Goal: Navigation & Orientation: Find specific page/section

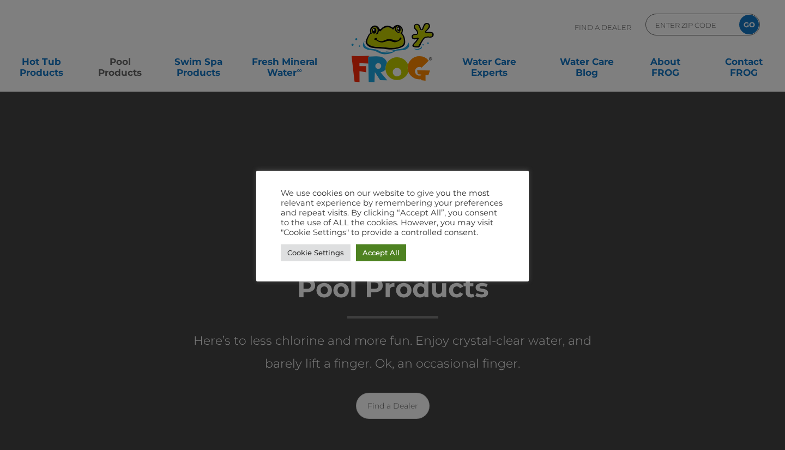
click at [384, 249] on link "Accept All" at bounding box center [381, 252] width 50 height 17
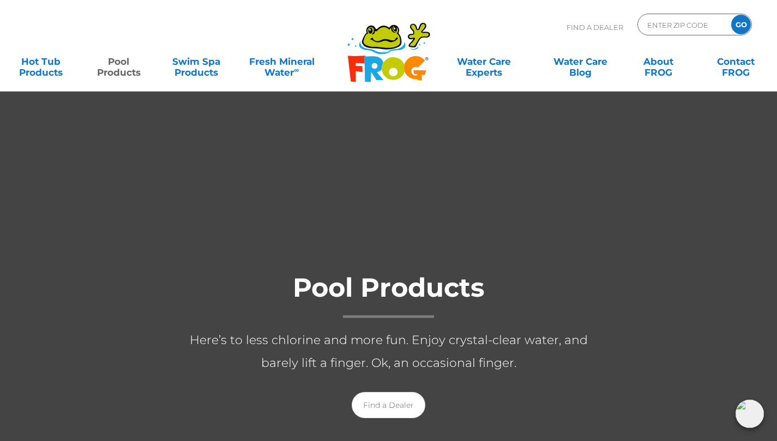
click at [343, 139] on div at bounding box center [388, 356] width 785 height 530
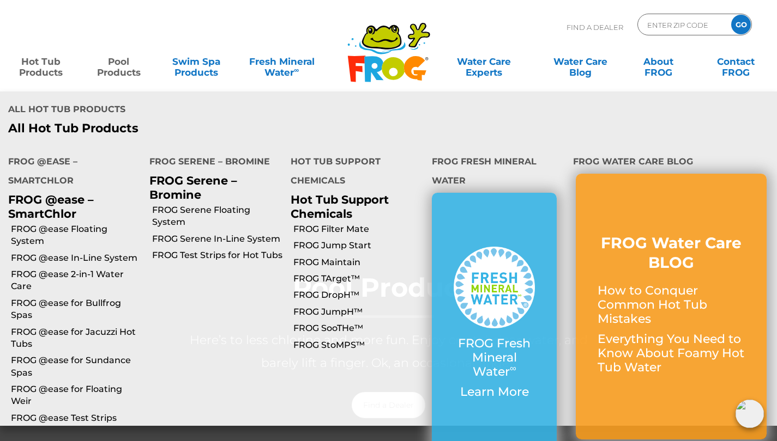
click at [47, 71] on link "Hot Tub Products" at bounding box center [41, 62] width 60 height 22
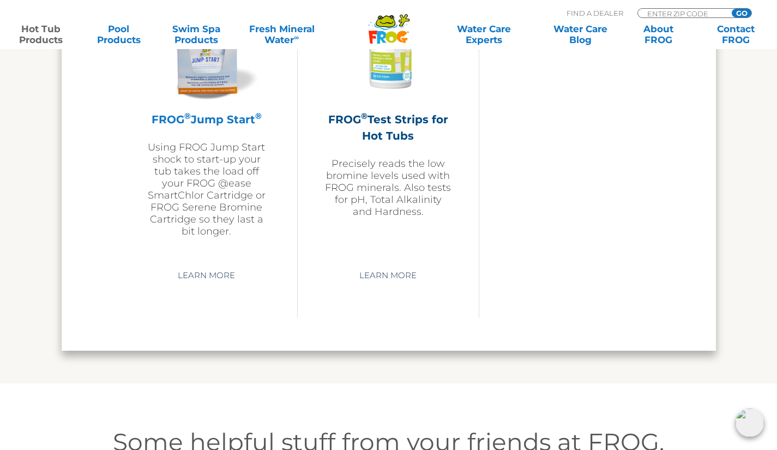
scroll to position [2841, 0]
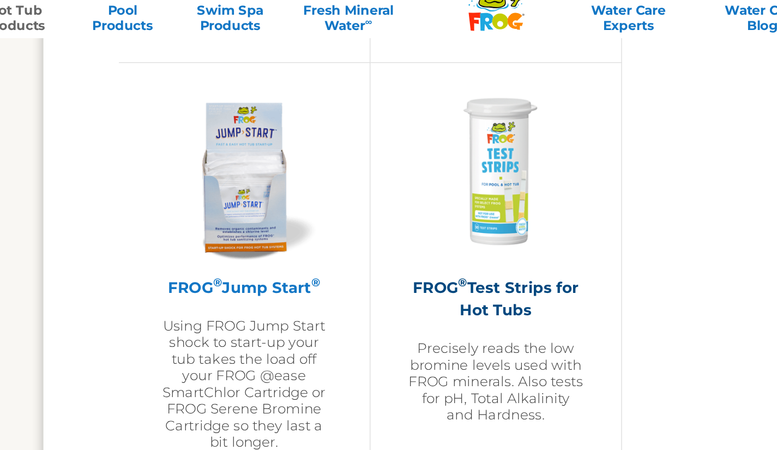
scroll to position [2645, 0]
